Goal: Task Accomplishment & Management: Use online tool/utility

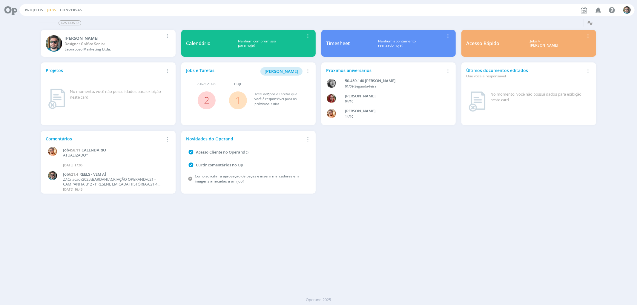
click at [49, 8] on link "Jobs" at bounding box center [51, 9] width 9 height 5
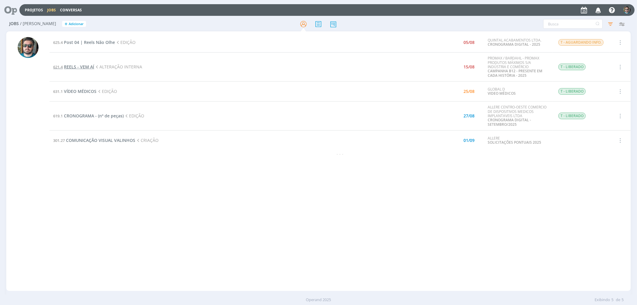
click at [84, 66] on span "REELS - VEM AÍ" at bounding box center [79, 67] width 30 height 6
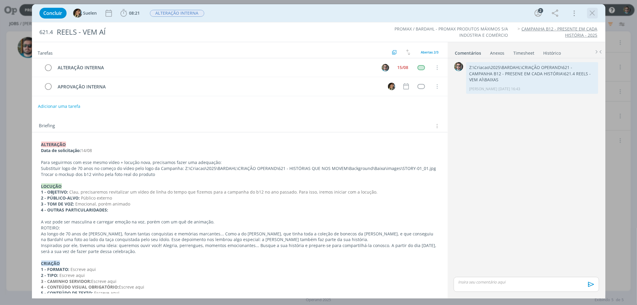
click at [573, 14] on div "dialog" at bounding box center [592, 13] width 11 height 11
click at [573, 16] on icon "dialog" at bounding box center [592, 13] width 9 height 9
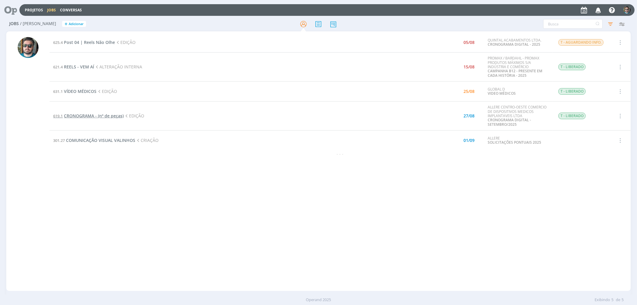
click at [104, 117] on span "CRONOGRAMA - (nº de peças)" at bounding box center [94, 116] width 60 height 6
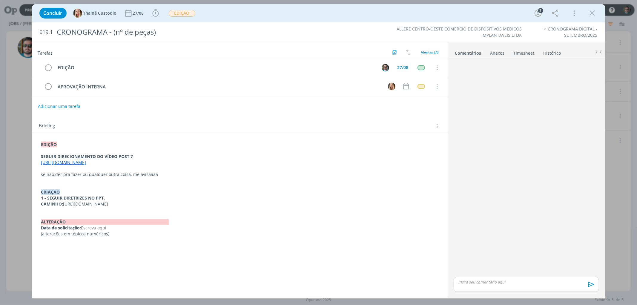
click at [86, 163] on link "[URL][DOMAIN_NAME]" at bounding box center [63, 163] width 45 height 6
click at [160, 174] on link "[URL][DOMAIN_NAME]" at bounding box center [173, 174] width 45 height 8
click at [573, 13] on icon "dialog" at bounding box center [592, 13] width 9 height 9
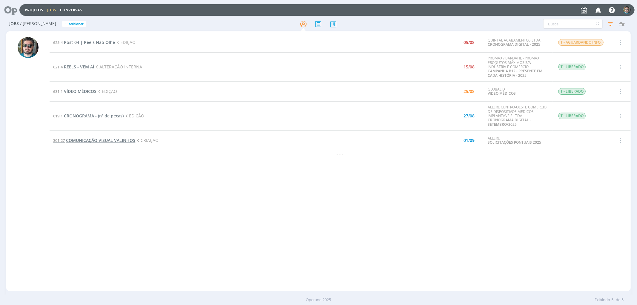
click at [105, 138] on span "COMUNICAÇÃO VISUAL VALINHOS" at bounding box center [100, 140] width 69 height 6
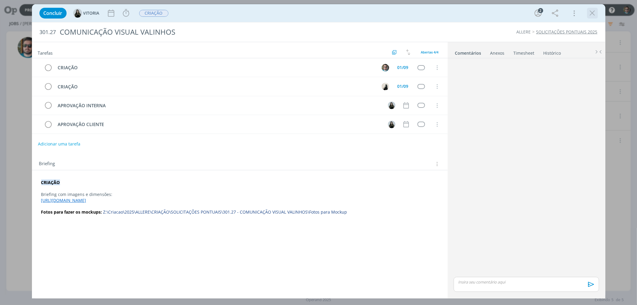
click at [573, 15] on icon "dialog" at bounding box center [592, 13] width 9 height 9
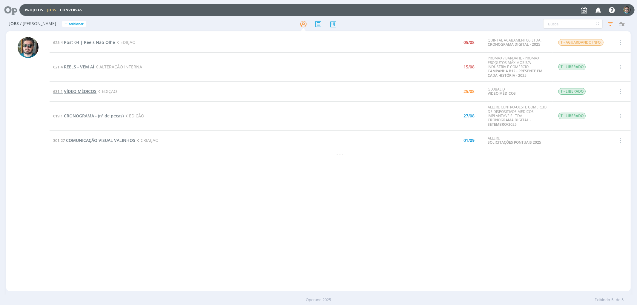
click at [91, 90] on span "VÍDEO MÉDICOS" at bounding box center [80, 91] width 33 height 6
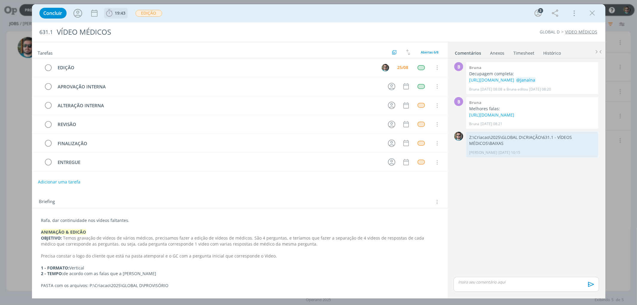
click at [115, 11] on span "19:43" at bounding box center [120, 13] width 11 height 6
click at [127, 27] on span "Iniciar" at bounding box center [129, 26] width 13 height 4
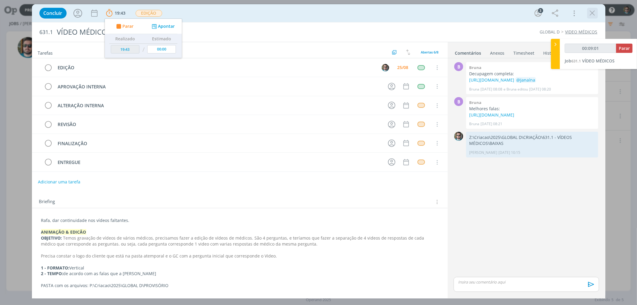
click at [573, 13] on icon "dialog" at bounding box center [592, 13] width 9 height 9
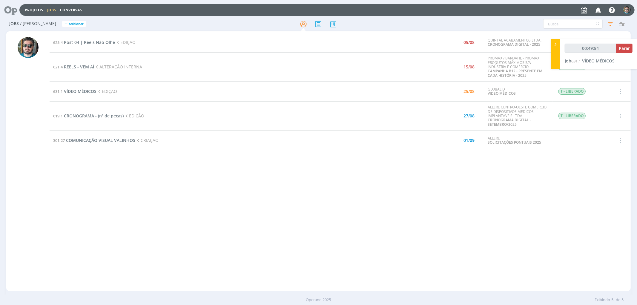
type input "00:49:55"
